Goal: Transaction & Acquisition: Purchase product/service

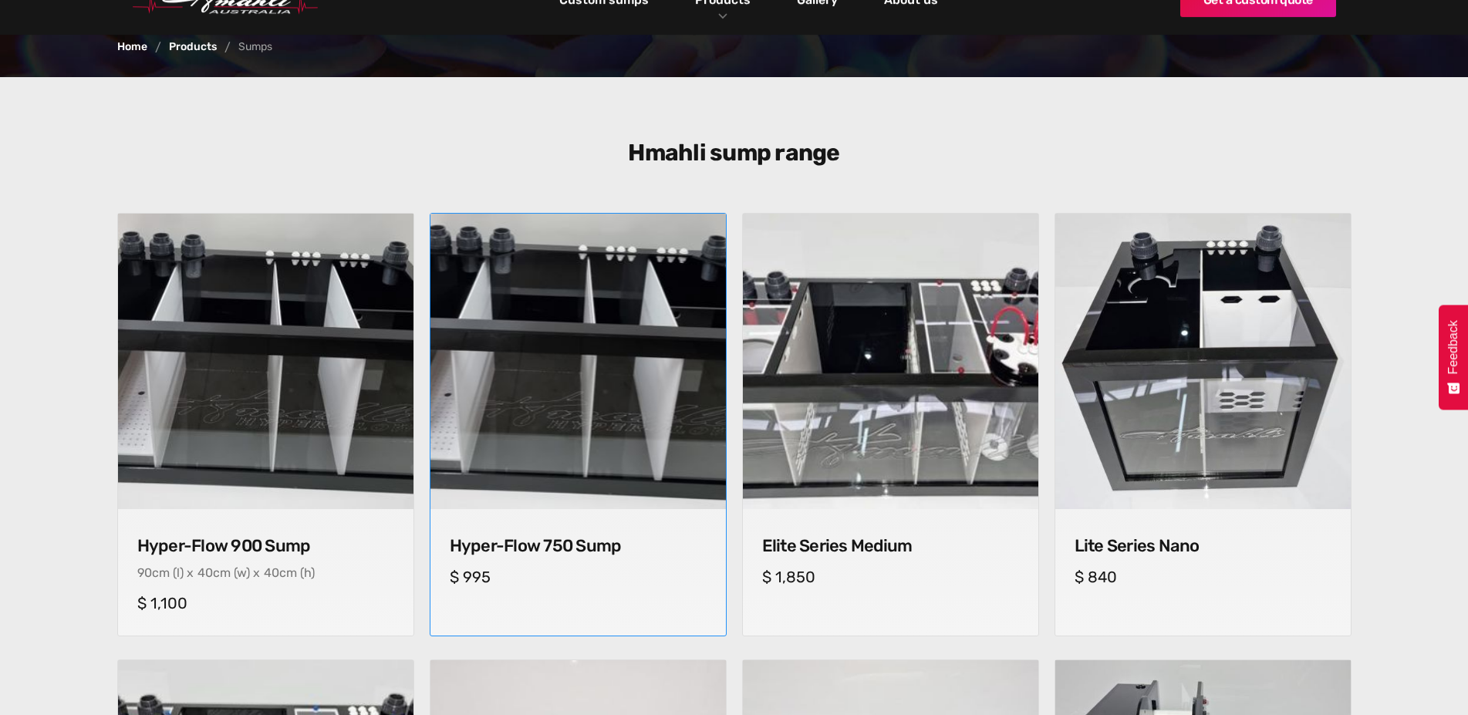
scroll to position [551, 0]
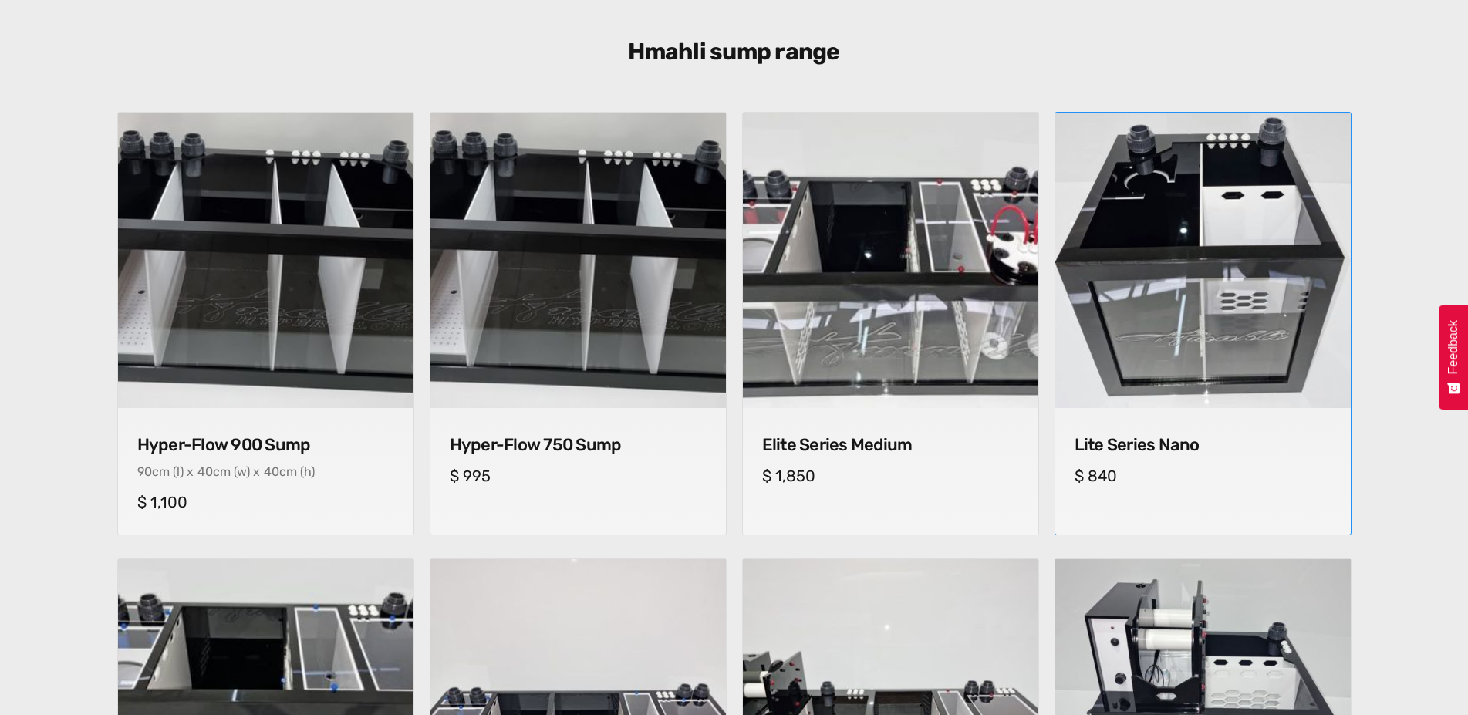
click at [1164, 275] on img at bounding box center [1202, 261] width 310 height 310
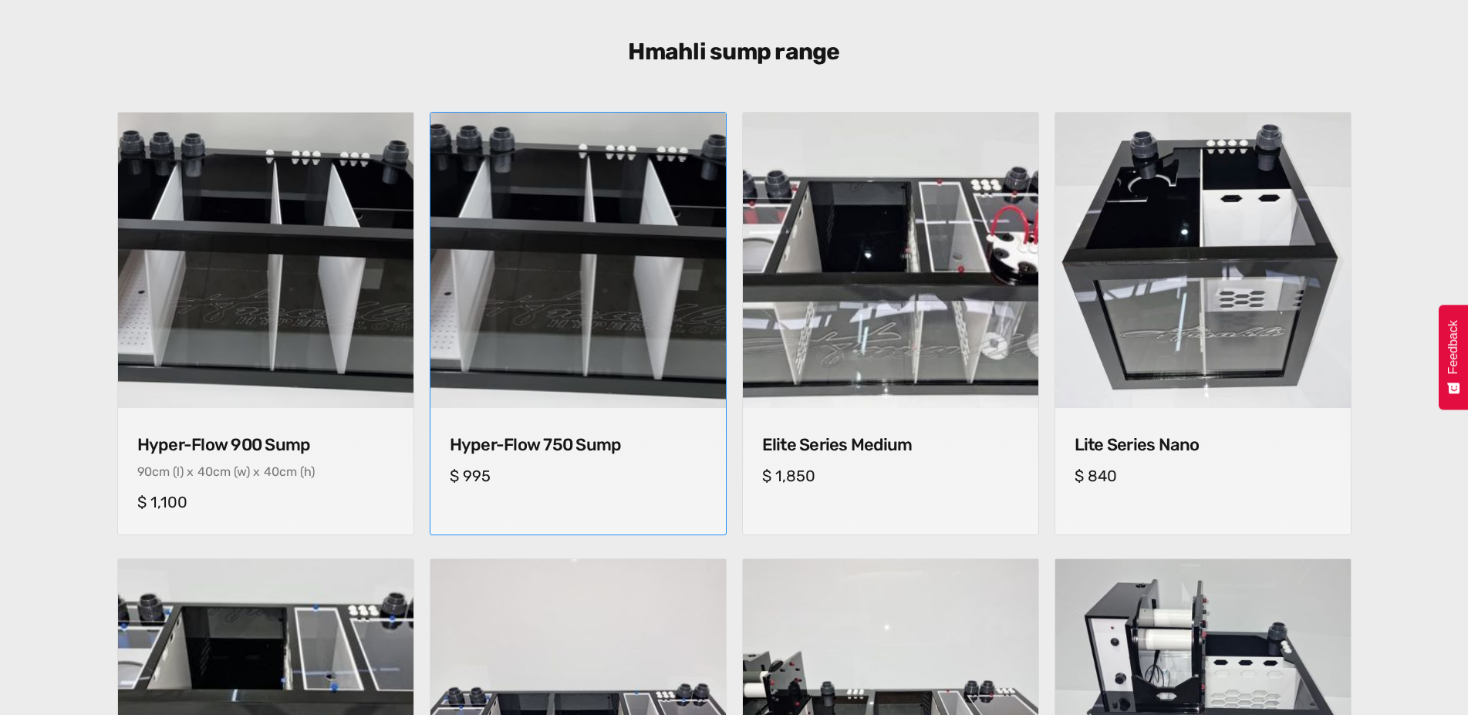
click at [524, 227] on img at bounding box center [578, 261] width 310 height 310
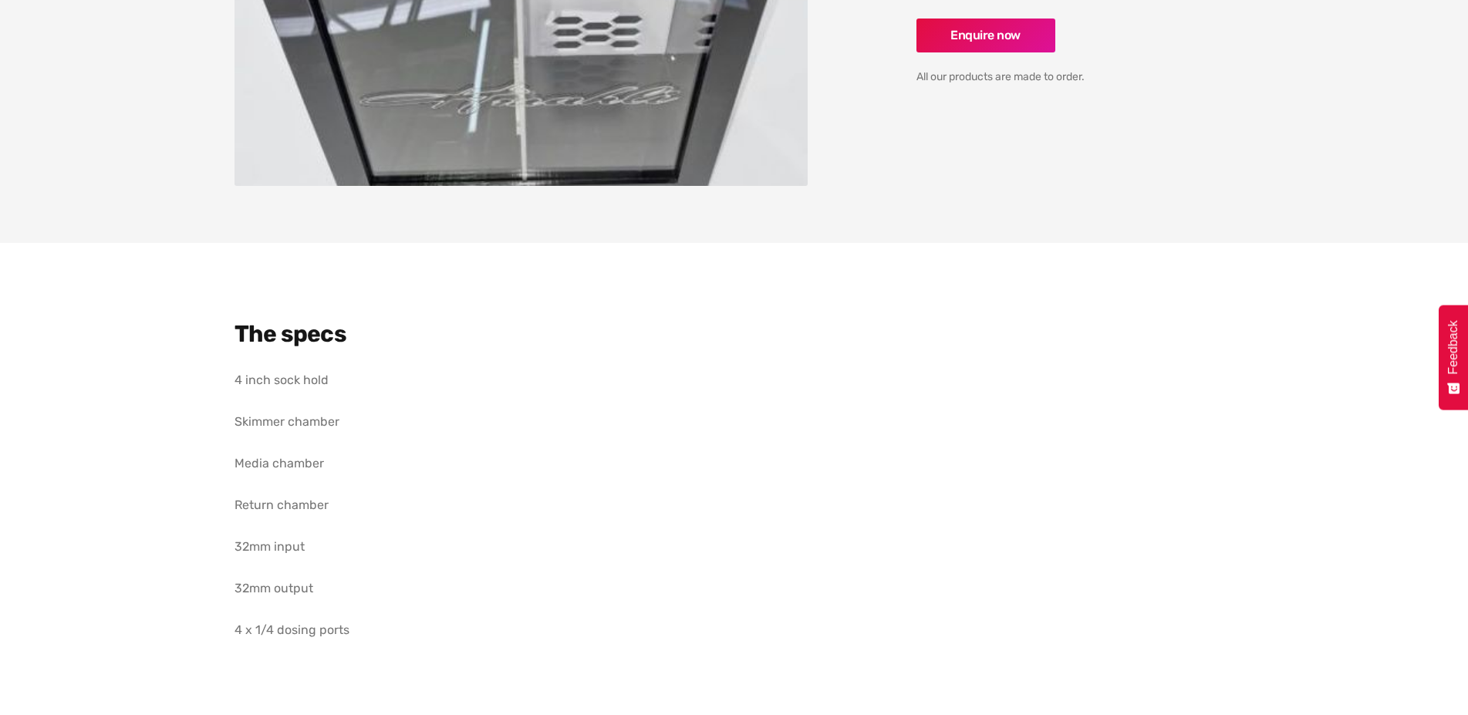
scroll to position [472, 0]
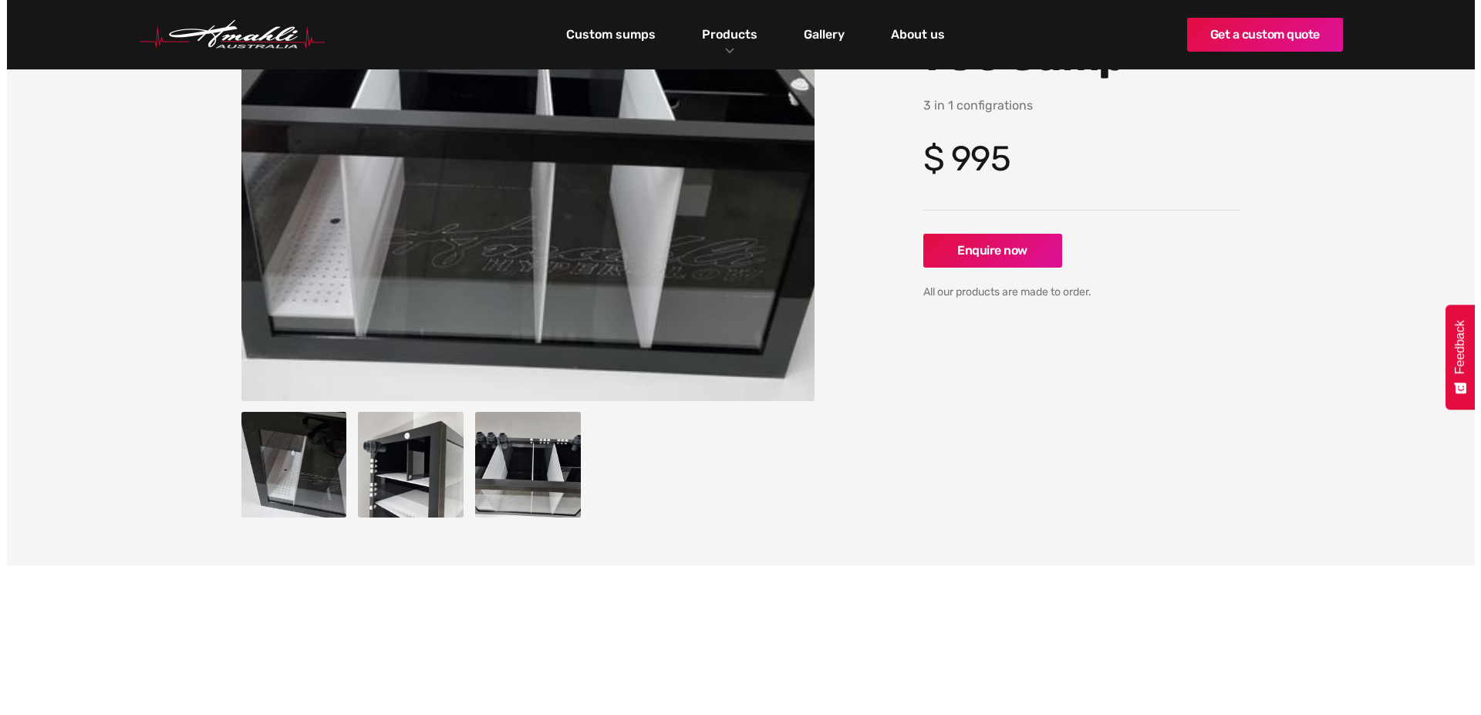
scroll to position [315, 0]
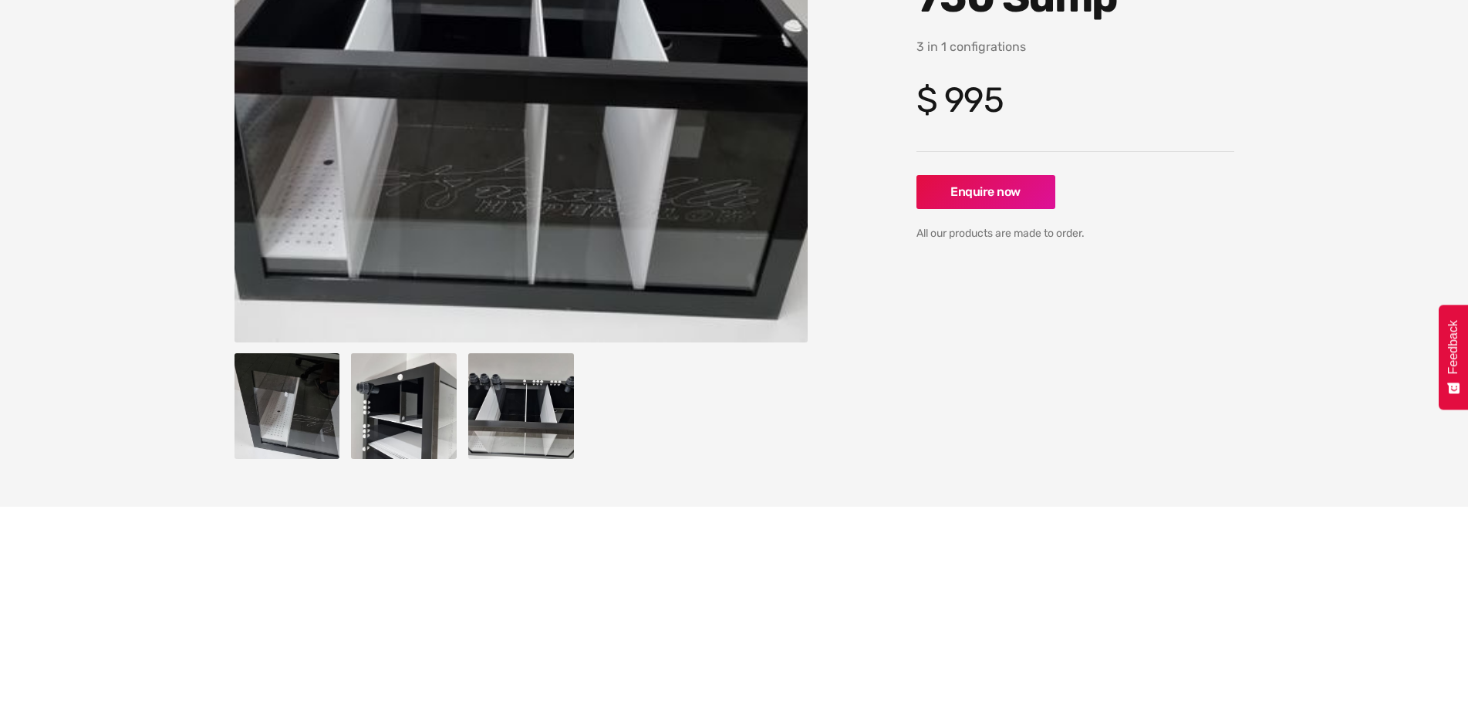
click at [425, 402] on img "open lightbox" at bounding box center [404, 406] width 106 height 106
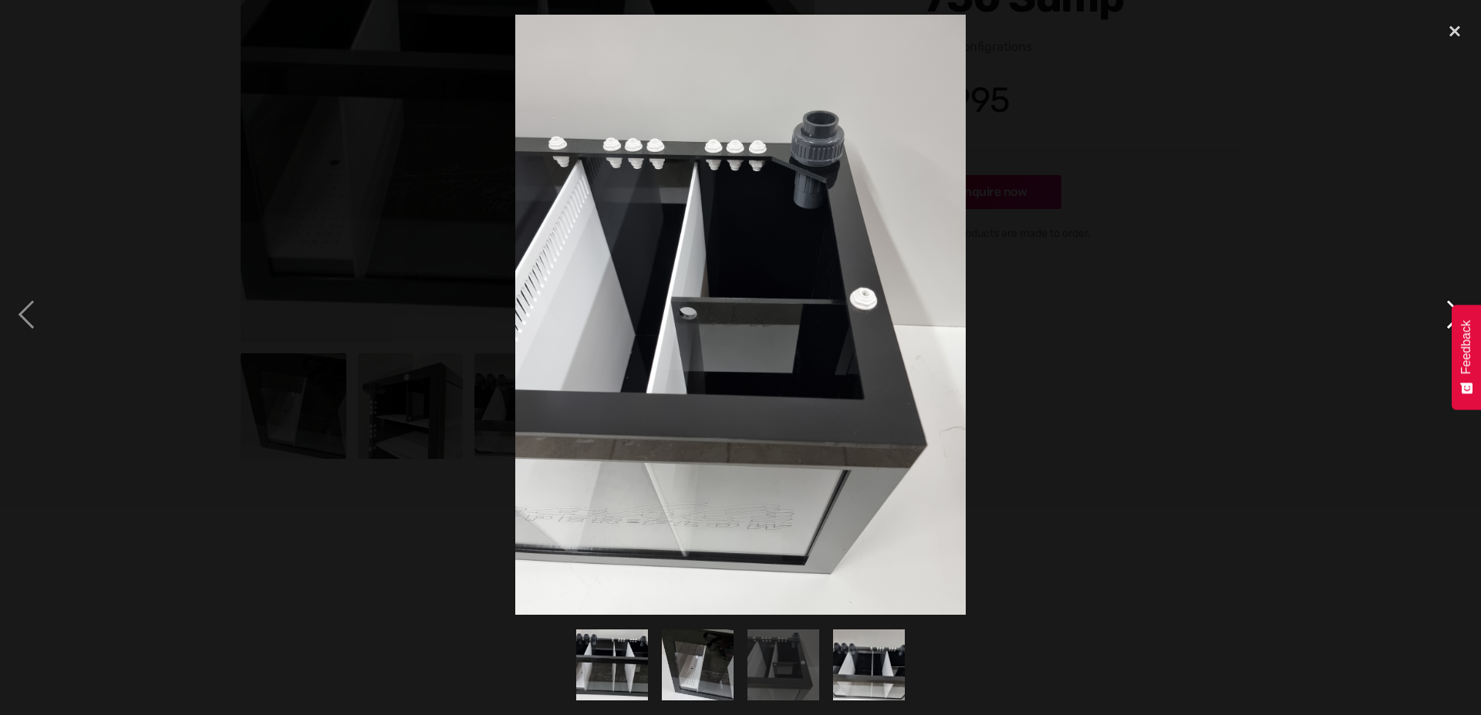
click at [1444, 298] on div "next image" at bounding box center [1454, 315] width 52 height 601
